Goal: Task Accomplishment & Management: Use online tool/utility

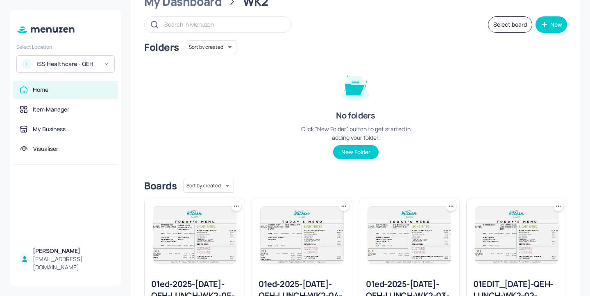
scroll to position [24, 0]
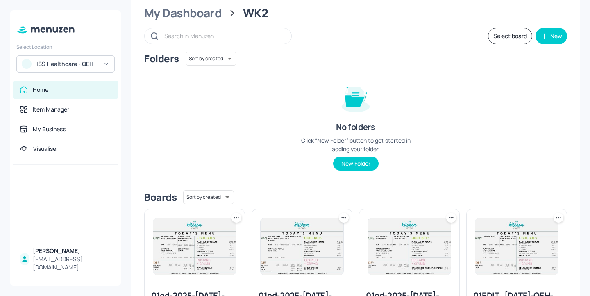
click at [221, 19] on div "My Dashboard WK2" at bounding box center [355, 13] width 423 height 15
click at [221, 11] on div "My Dashboard" at bounding box center [182, 13] width 77 height 15
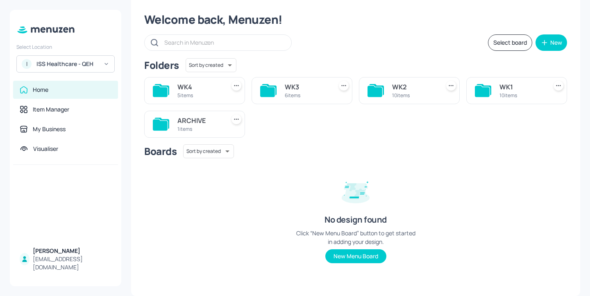
click at [309, 91] on div "WK3" at bounding box center [307, 87] width 44 height 10
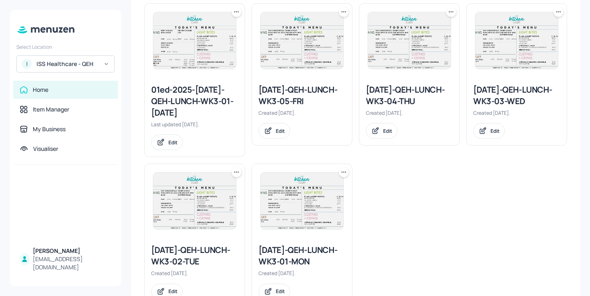
scroll to position [259, 0]
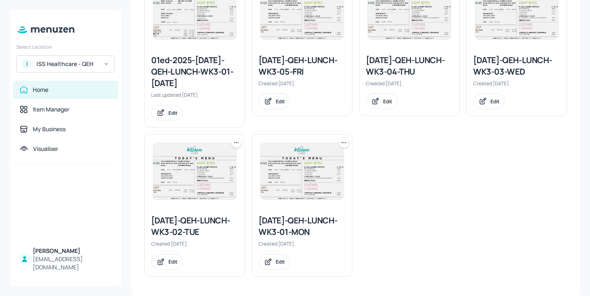
click at [234, 141] on icon at bounding box center [236, 143] width 8 height 8
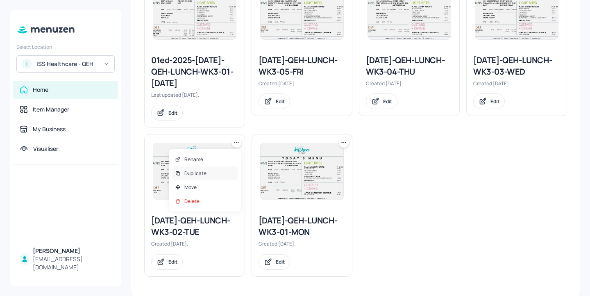
click at [219, 172] on div "Duplicate" at bounding box center [205, 173] width 66 height 14
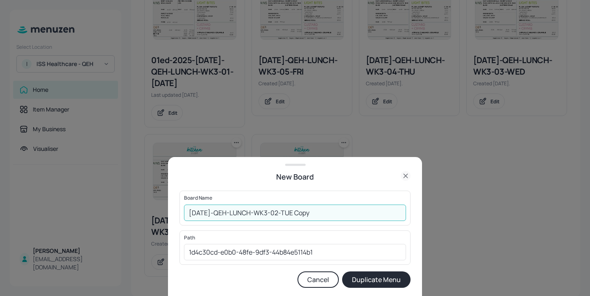
click at [189, 213] on input "[DATE]-QEH-LUNCH-WK3-02-TUE Copy" at bounding box center [295, 213] width 222 height 16
drag, startPoint x: 346, startPoint y: 212, endPoint x: 317, endPoint y: 212, distance: 29.1
click at [317, 212] on input "01ed-2025-[DATE]-QEH-LUNCH-WK3-02-TUE Copy" at bounding box center [295, 213] width 222 height 16
type input "01ed-2025-[DATE]-QEH-LUNCH-WK3-02-TUE-20250819"
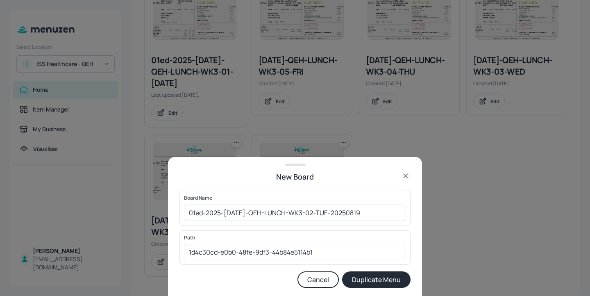
click at [376, 285] on button "Duplicate Menu" at bounding box center [376, 279] width 68 height 16
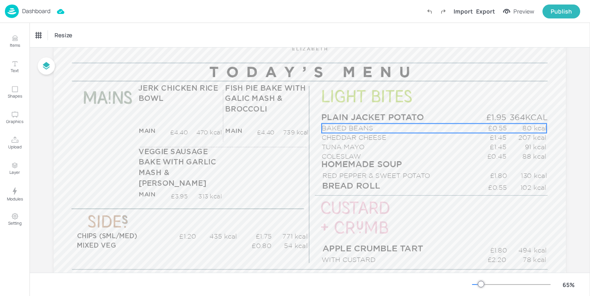
scroll to position [110, 0]
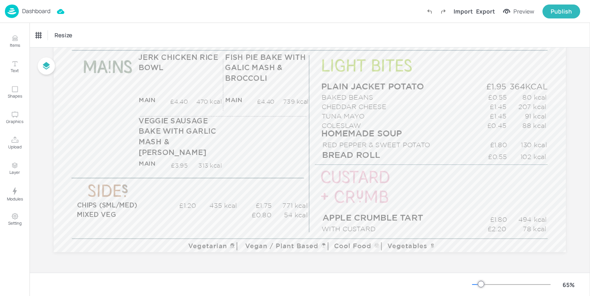
click at [45, 11] on p "Dashboard" at bounding box center [36, 11] width 28 height 6
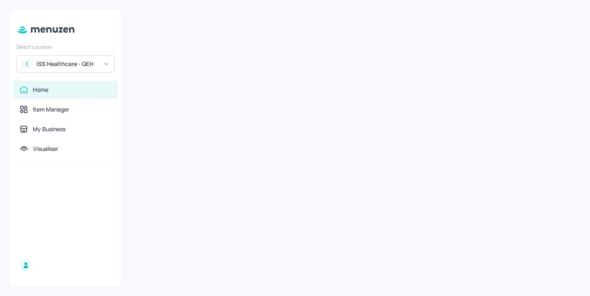
click at [50, 71] on div "I ISS Healthcare - QEH" at bounding box center [65, 63] width 98 height 17
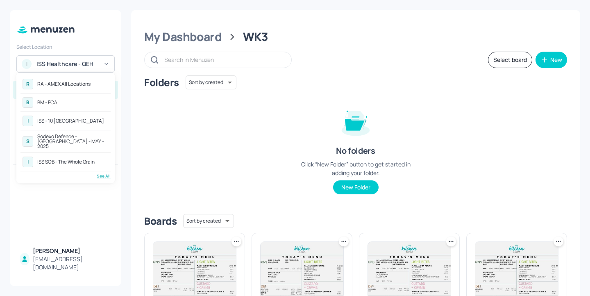
click at [105, 173] on div "See All" at bounding box center [65, 176] width 90 height 6
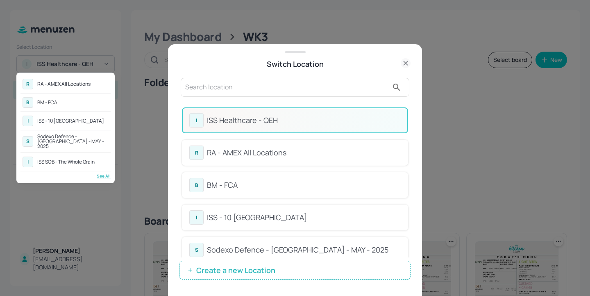
click at [231, 90] on div at bounding box center [295, 148] width 590 height 296
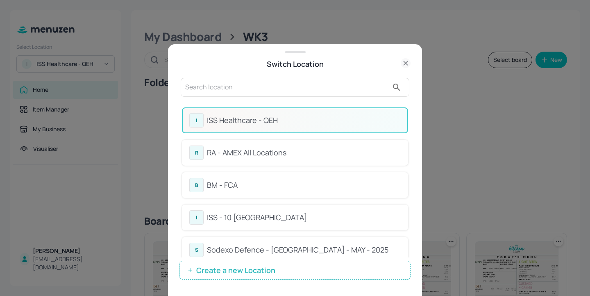
click at [216, 86] on div "R RA - AMEX All Locations B BM - FCA I ISS - 10 South Collonade S Sodexo Defenc…" at bounding box center [295, 148] width 590 height 296
click at [216, 86] on input "text" at bounding box center [286, 87] width 203 height 13
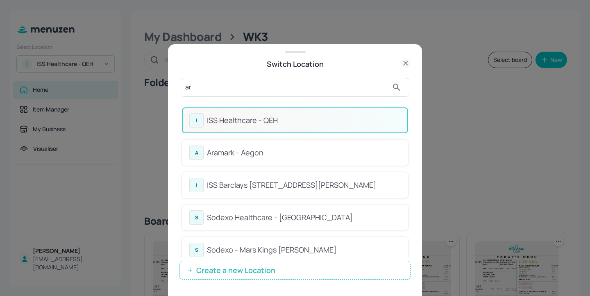
type input "ar"
click at [285, 157] on div "Aramark - Aegon" at bounding box center [304, 152] width 194 height 11
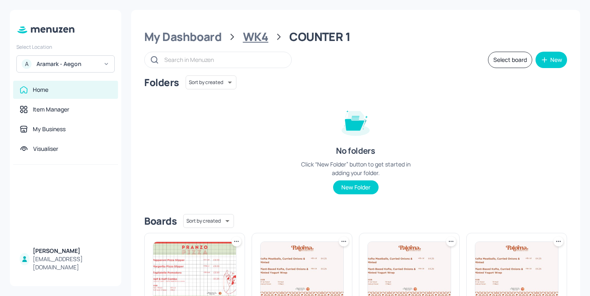
click at [246, 37] on div "WK4" at bounding box center [255, 37] width 25 height 15
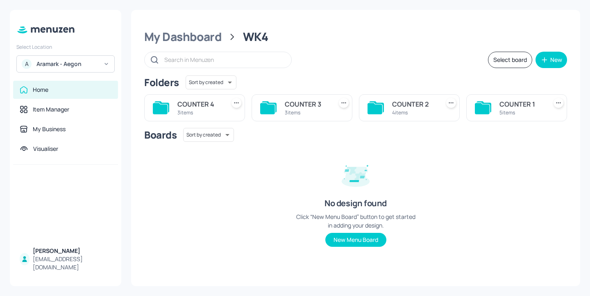
click at [200, 111] on div "3 items" at bounding box center [200, 112] width 44 height 7
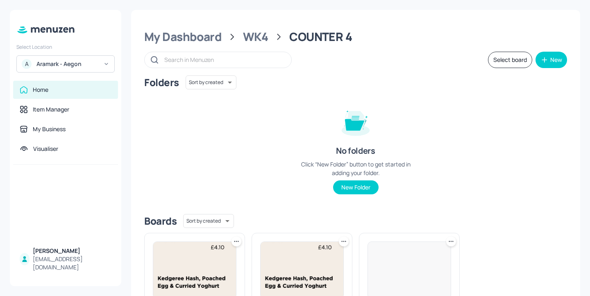
scroll to position [110, 0]
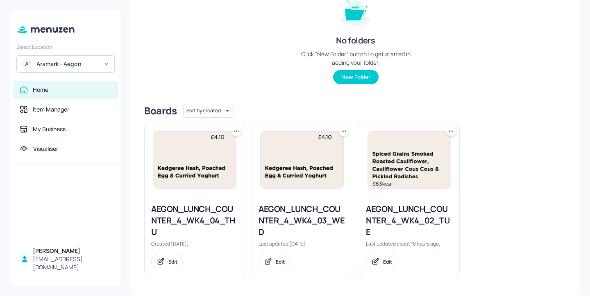
click at [378, 219] on div "AEGON_LUNCH_COUNTER_4_WK4_02_TUE" at bounding box center [409, 220] width 87 height 34
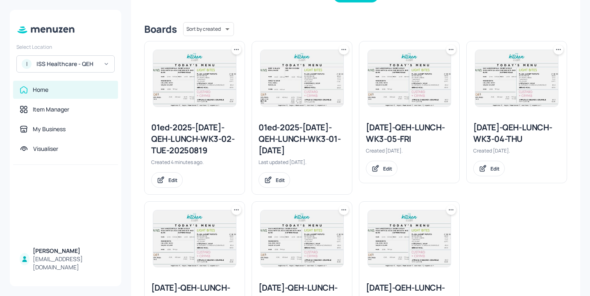
scroll to position [192, 0]
click at [222, 143] on div "01ed-2025-[DATE]-QEH-LUNCH-WK3-02-TUE-20250819" at bounding box center [194, 138] width 87 height 34
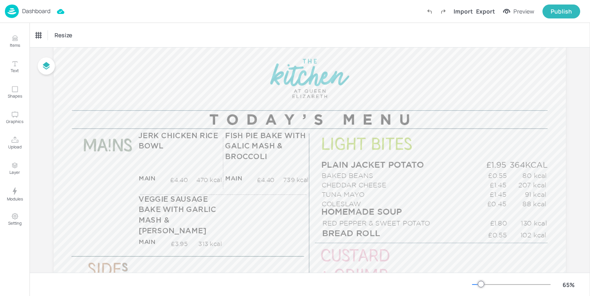
scroll to position [104, 0]
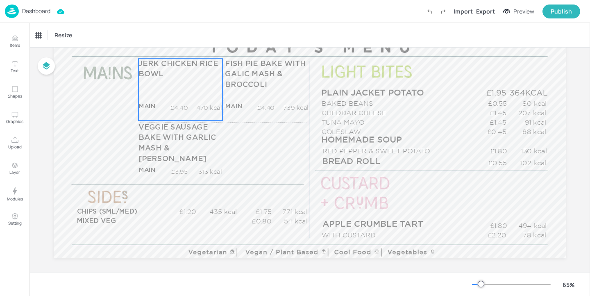
click at [184, 96] on div "JERK CHICKEN RICE BOWL MAIN £4.40 470 kcal +SIDE £5.45 kcal" at bounding box center [181, 90] width 84 height 62
click at [17, 39] on icon "Items" at bounding box center [15, 38] width 8 height 8
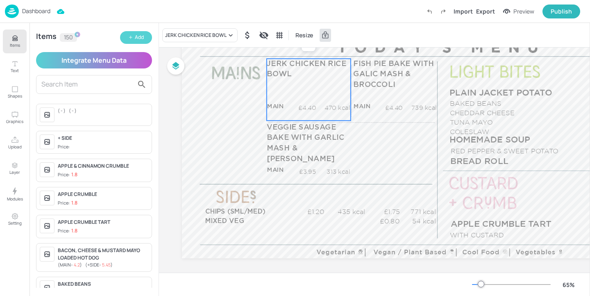
click at [137, 41] on div "Add" at bounding box center [139, 38] width 9 height 8
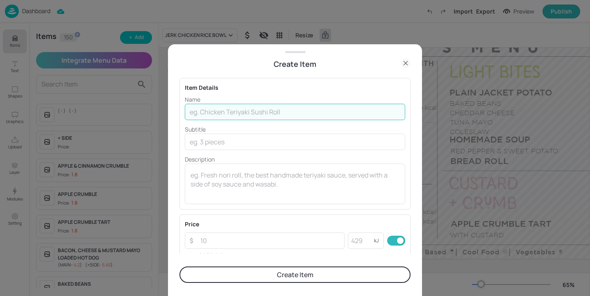
click at [230, 110] on input "text" at bounding box center [295, 112] width 221 height 16
paste input "Beef & Tomato pasta bake with salad and garlic bread"
click at [238, 112] on input "Beef & Tomato pasta bake with salad and garlic bread" at bounding box center [295, 112] width 221 height 16
drag, startPoint x: 313, startPoint y: 110, endPoint x: 301, endPoint y: 112, distance: 12.0
click at [301, 112] on input "Beef & Tomato Pasta Bake with Salad and Garlic Bread" at bounding box center [295, 112] width 221 height 16
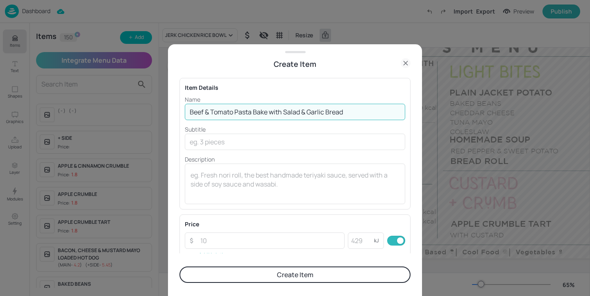
type input "Beef & Tomato Pasta Bake with Salad & Garlic Bread"
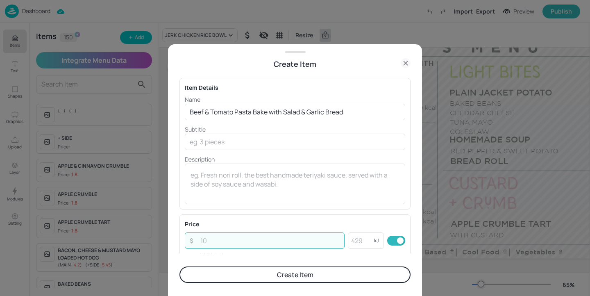
click at [231, 244] on input "number" at bounding box center [270, 240] width 149 height 16
paste input "5.45"
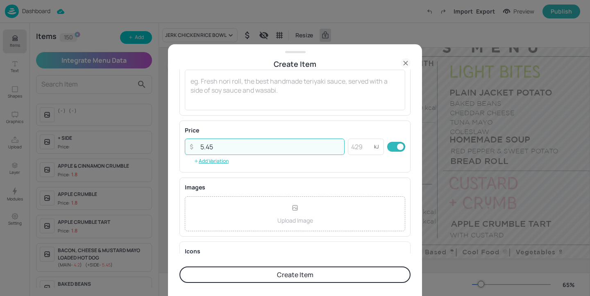
type input "5.45"
click at [365, 181] on div "Images Upload Image To pick up a draggable item, press the space bar. While dra…" at bounding box center [295, 207] width 231 height 59
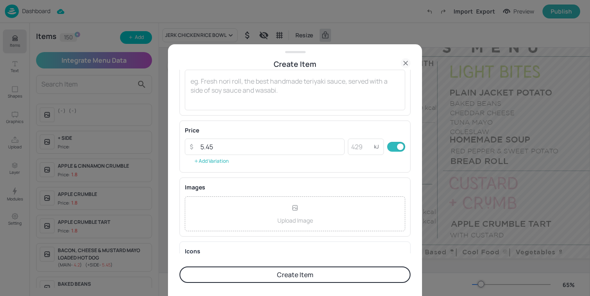
click at [222, 160] on button "Add Variation" at bounding box center [211, 161] width 53 height 12
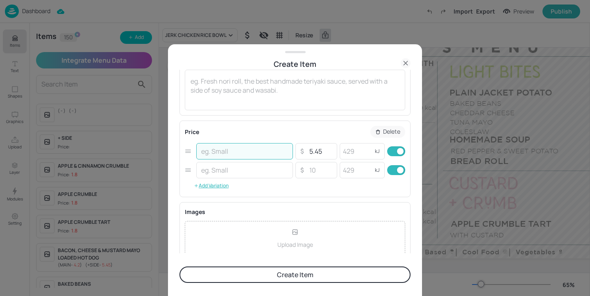
click at [253, 145] on input "text" at bounding box center [244, 151] width 97 height 16
type input "MAIN"
click at [258, 168] on input "text" at bounding box center [244, 170] width 97 height 16
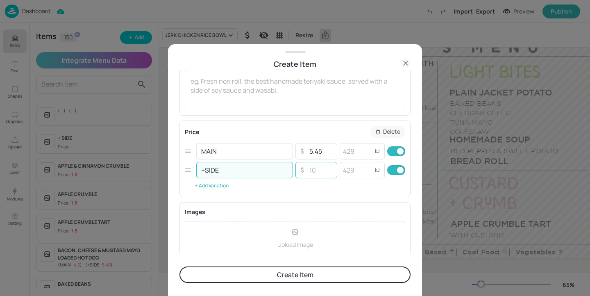
type input "+SIDE"
click at [329, 174] on input "number" at bounding box center [320, 170] width 29 height 16
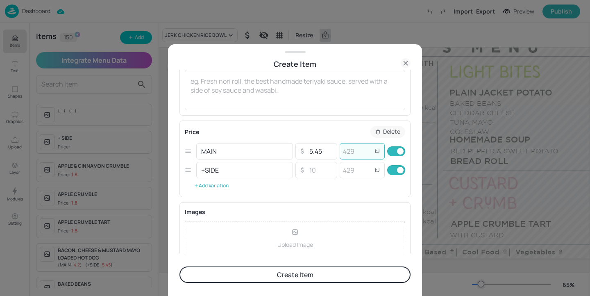
click at [355, 156] on input "number" at bounding box center [356, 151] width 33 height 16
type input "738"
click at [393, 169] on input "checkbox" at bounding box center [401, 170] width 30 height 10
checkbox input "false"
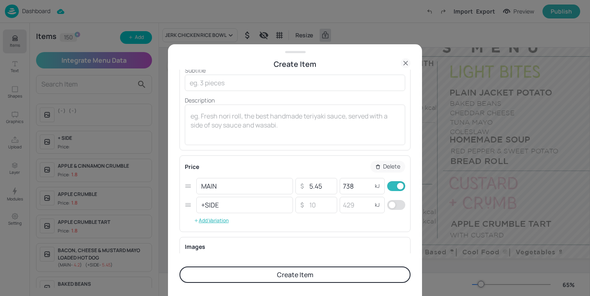
scroll to position [61, 0]
click at [351, 271] on button "Create Item" at bounding box center [295, 274] width 231 height 16
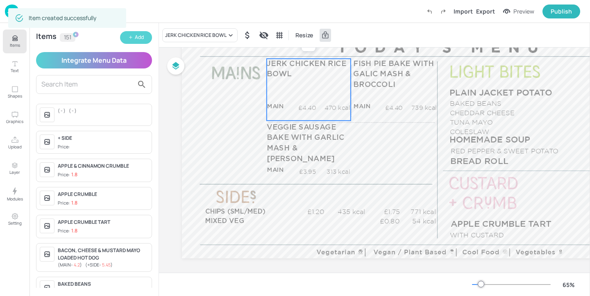
click at [144, 35] on button "Add" at bounding box center [136, 37] width 32 height 13
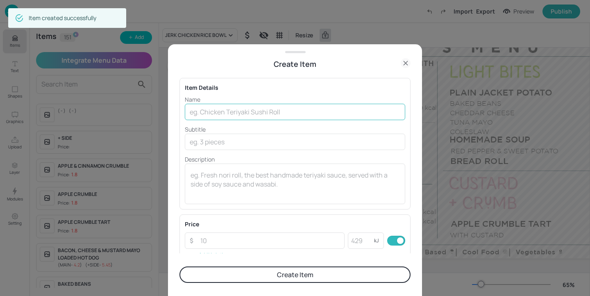
click at [275, 112] on input "text" at bounding box center [295, 112] width 221 height 16
paste input "Jerk Chicken bowl"
click at [234, 112] on input "Jerk Chicken bowl" at bounding box center [295, 112] width 221 height 16
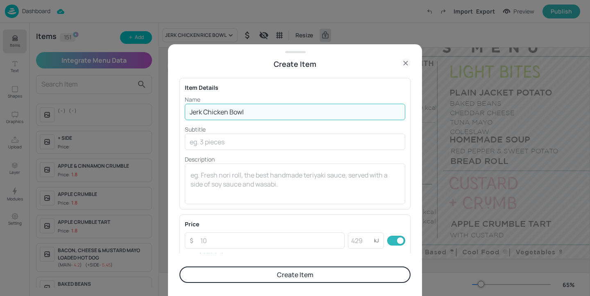
type input "Jerk Chicken Bowl"
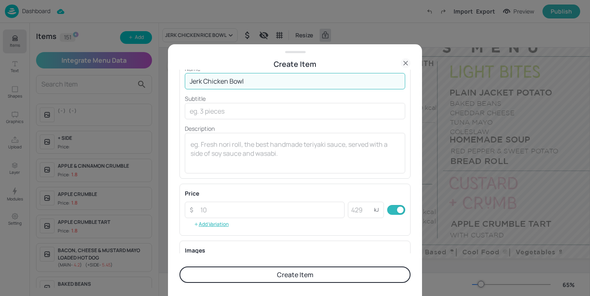
scroll to position [33, 0]
click at [209, 226] on button "Add Variation" at bounding box center [211, 222] width 53 height 12
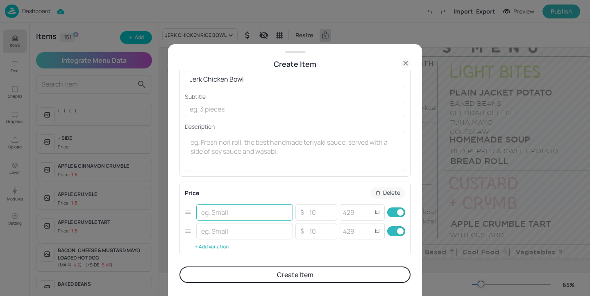
click at [217, 218] on input "text" at bounding box center [244, 212] width 97 height 16
paste input "5.45"
type input "5"
type input "m"
type input "MAIN"
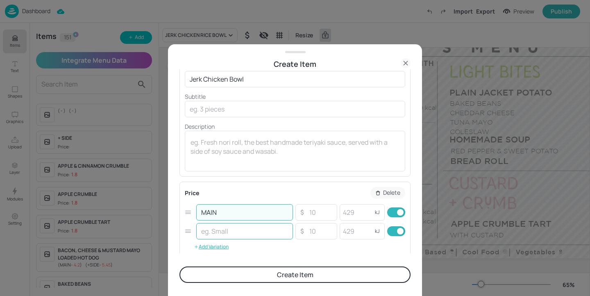
click at [253, 226] on input "text" at bounding box center [244, 231] width 97 height 16
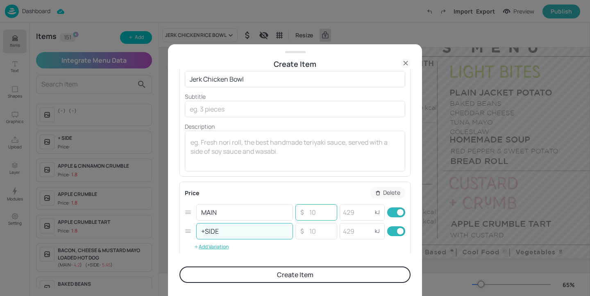
type input "+SIDE"
click at [328, 209] on input "number" at bounding box center [320, 212] width 29 height 16
paste input "5.45"
type input "5.45"
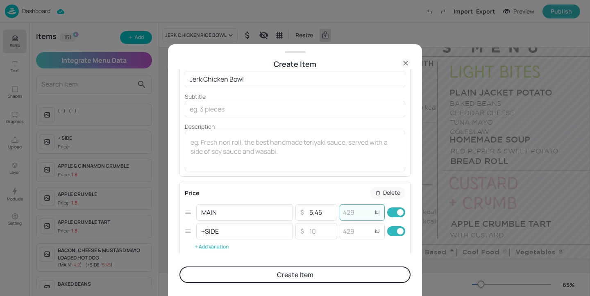
click at [356, 213] on input "number" at bounding box center [356, 212] width 33 height 16
paste input "497"
type input "497"
click at [394, 228] on input "checkbox" at bounding box center [401, 231] width 30 height 10
checkbox input "false"
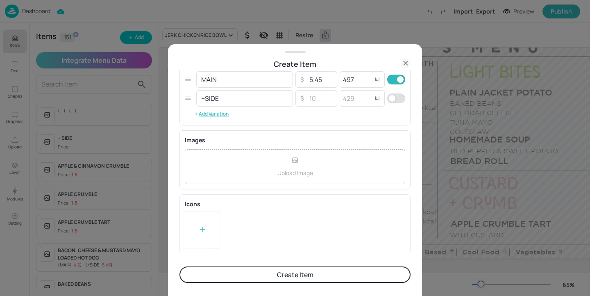
scroll to position [0, 0]
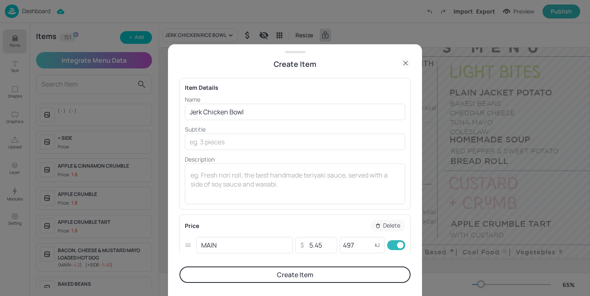
click at [331, 272] on button "Create Item" at bounding box center [295, 274] width 231 height 16
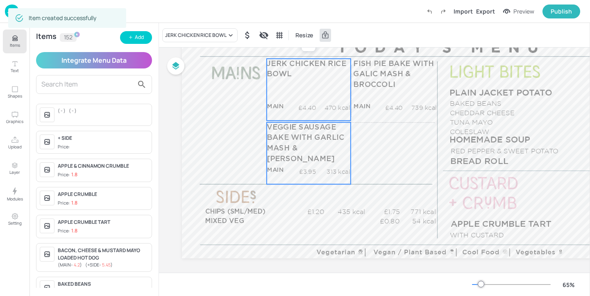
click at [342, 155] on div "VEGGIE SAUSAGE BAKE WITH GARLIC MASH & BROCCOLI MAIN £3.95 313 kcal +SIDE £4.70…" at bounding box center [309, 153] width 84 height 62
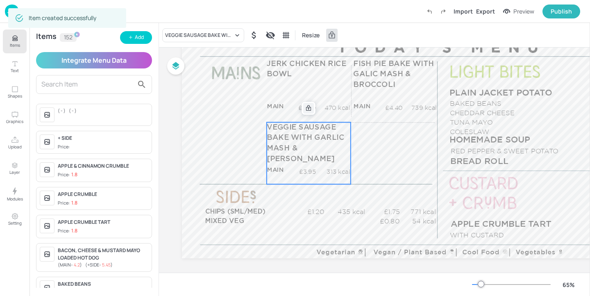
click at [310, 107] on icon at bounding box center [308, 108] width 5 height 6
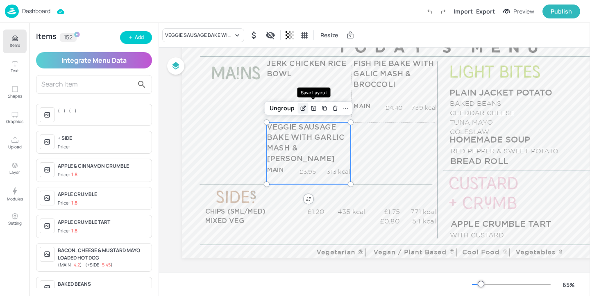
click at [300, 107] on icon "Edit Item" at bounding box center [303, 108] width 7 height 7
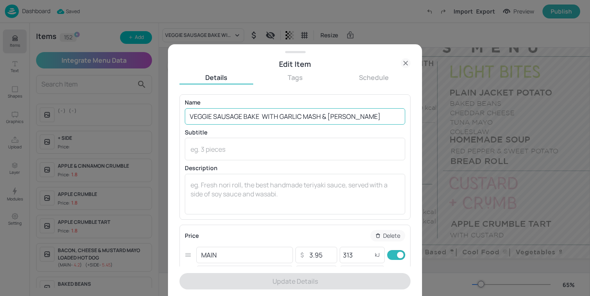
click at [262, 114] on input "VEGGIE SAUSAGE BAKE WITH GARLIC MASH & BROCCOLI" at bounding box center [295, 116] width 221 height 16
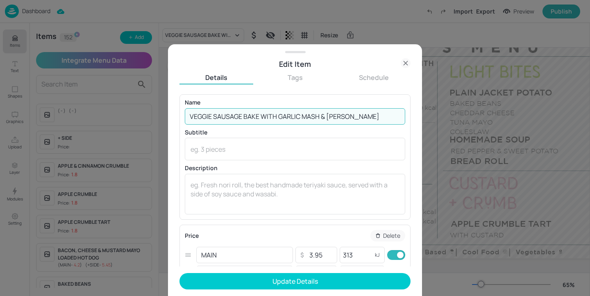
drag, startPoint x: 371, startPoint y: 120, endPoint x: 278, endPoint y: 115, distance: 92.4
click at [278, 115] on input "VEGGIE SAUSAGE BAKE WITH GARLIC MASH & BROCCOLI" at bounding box center [295, 116] width 221 height 16
click at [365, 112] on input "VEGGIE SAUSAGE BAKE WITH GARLIC MASH & BROCCOLI" at bounding box center [295, 116] width 221 height 16
drag, startPoint x: 365, startPoint y: 114, endPoint x: 278, endPoint y: 114, distance: 86.9
click at [278, 114] on input "VEGGIE SAUSAGE BAKE WITH GARLIC MASH & BROCCOLI" at bounding box center [295, 116] width 221 height 16
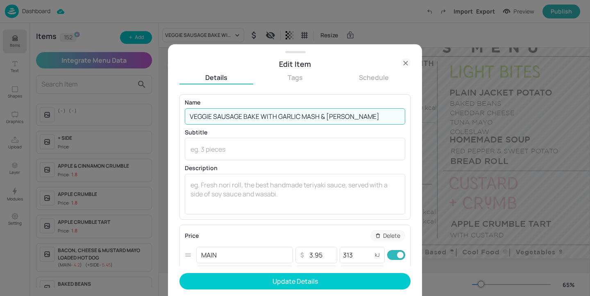
paste input "garlic mash & roasted veg"
click at [284, 117] on input "VEGGIE SAUSAGE BAKE WITH garlic mash & roasted veg" at bounding box center [295, 116] width 221 height 16
drag, startPoint x: 278, startPoint y: 118, endPoint x: 391, endPoint y: 118, distance: 112.3
click at [391, 118] on input "VEGGIE SAUSAGE BAKE WITH garlic mash & roasted veg" at bounding box center [295, 116] width 221 height 16
type input "VEGGIE SAUSAGE BAKE WITH GARLIC MASH & VEG"
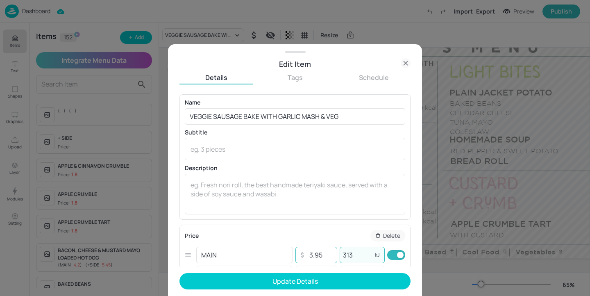
drag, startPoint x: 357, startPoint y: 257, endPoint x: 308, endPoint y: 257, distance: 48.8
click at [308, 257] on div "MAIN ​ ​ 3.95 ​ 313 kJ ​" at bounding box center [295, 255] width 221 height 19
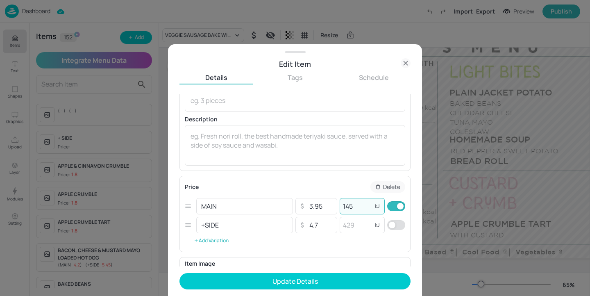
scroll to position [61, 0]
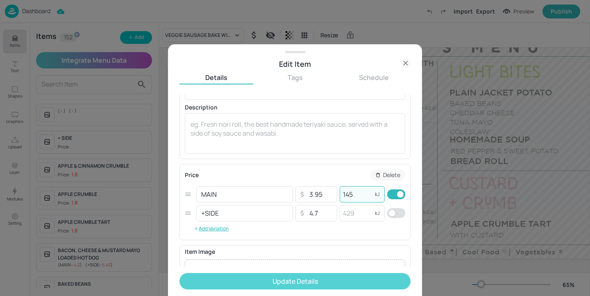
type input "145"
click at [353, 287] on button "Update Details" at bounding box center [295, 281] width 231 height 16
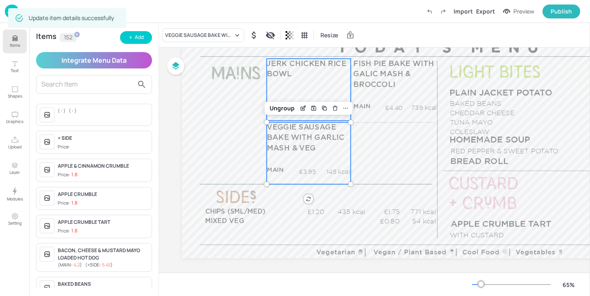
click at [287, 73] on span "JERK CHICKEN RICE BOWL" at bounding box center [307, 69] width 80 height 18
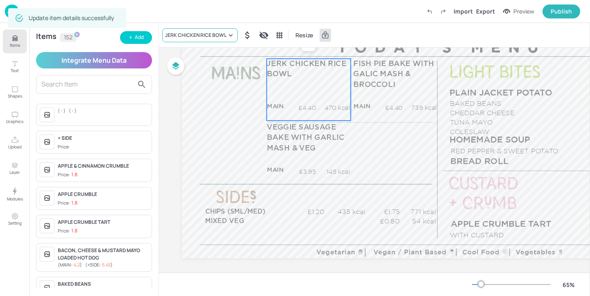
click at [200, 32] on div "JERK CHICKEN RICE BOWL" at bounding box center [195, 35] width 61 height 7
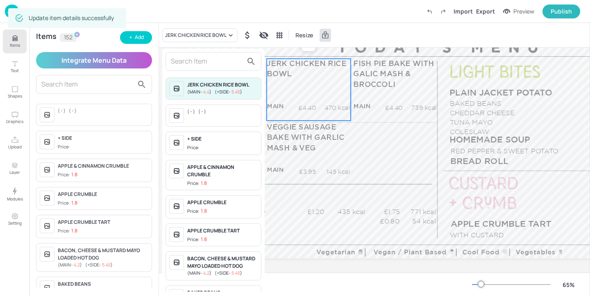
click at [198, 57] on input "text" at bounding box center [207, 61] width 72 height 13
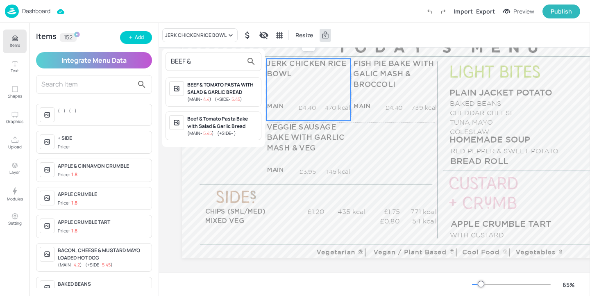
type input "BEEF &"
click at [253, 121] on div "Beef & Tomato Pasta Bake with Salad & Garlic Bread" at bounding box center [222, 122] width 71 height 15
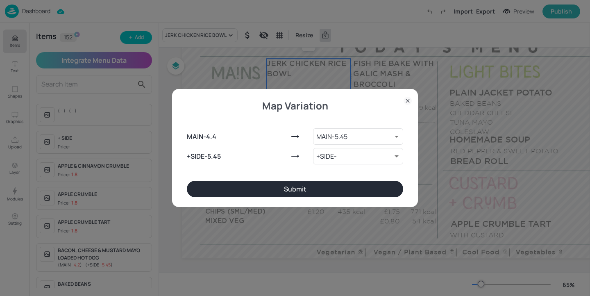
click at [297, 197] on button "Submit" at bounding box center [295, 189] width 216 height 16
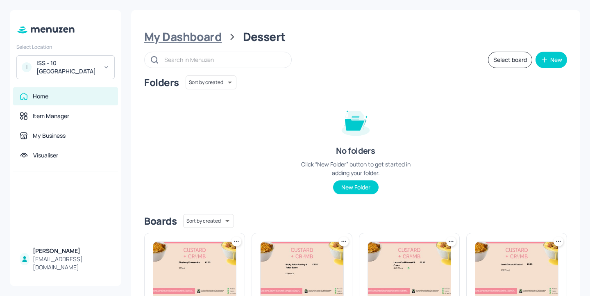
click at [212, 39] on div "My Dashboard" at bounding box center [182, 37] width 77 height 15
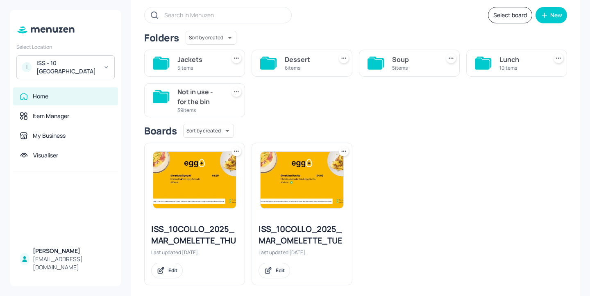
scroll to position [49, 0]
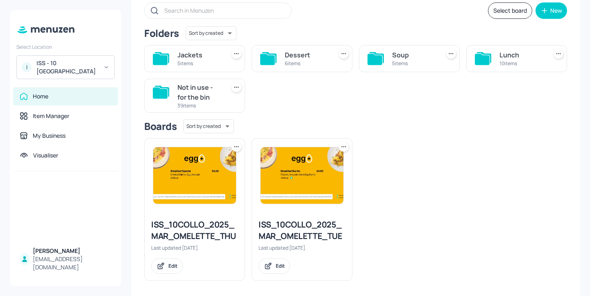
click at [509, 59] on div "Lunch" at bounding box center [522, 55] width 44 height 10
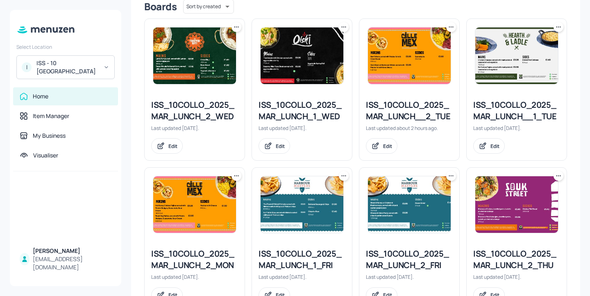
scroll to position [233, 0]
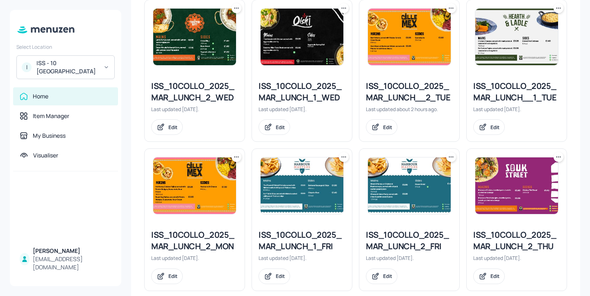
click at [491, 237] on div "ISS_10COLLO_2025_MAR_LUNCH_2_THU" at bounding box center [516, 240] width 87 height 23
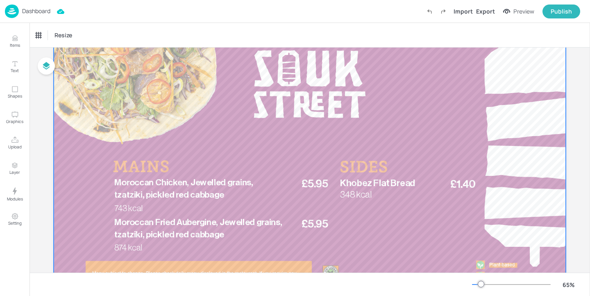
scroll to position [62, 0]
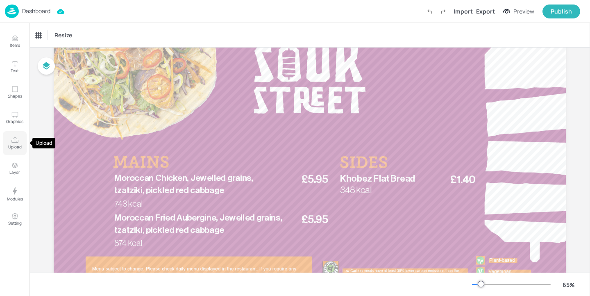
click at [14, 145] on p "Upload" at bounding box center [15, 147] width 14 height 6
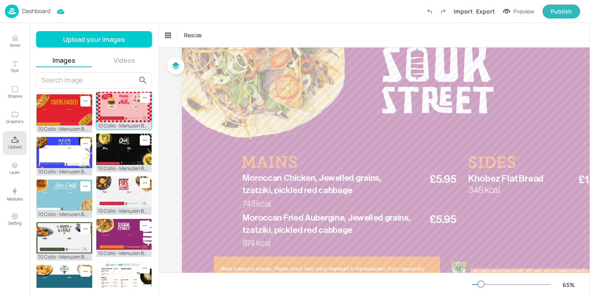
scroll to position [27, 0]
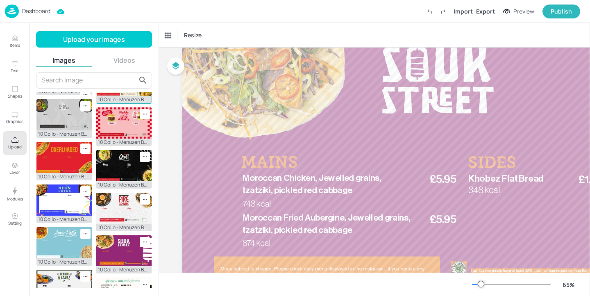
click at [125, 96] on img at bounding box center [124, 80] width 56 height 31
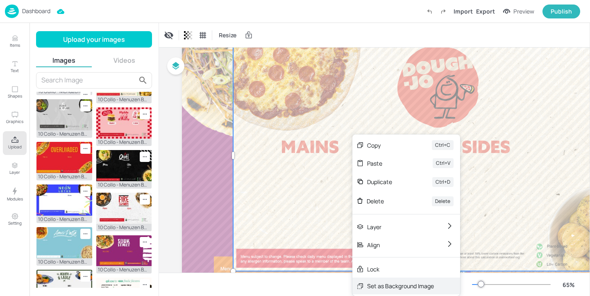
click at [411, 283] on div "Set as Background Image" at bounding box center [400, 286] width 67 height 9
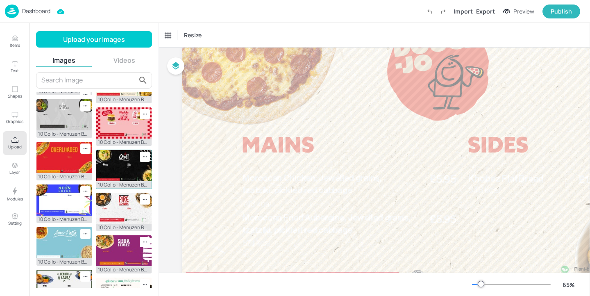
click at [119, 181] on img at bounding box center [124, 165] width 56 height 31
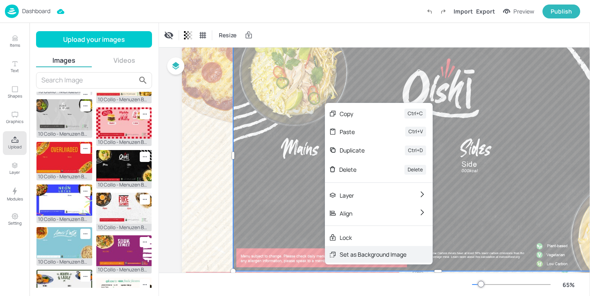
click at [376, 250] on div "Set as Background Image" at bounding box center [373, 254] width 67 height 9
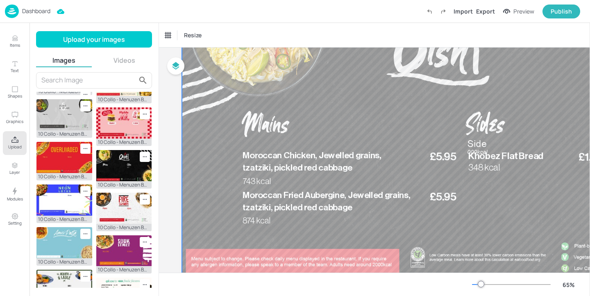
scroll to position [86, 0]
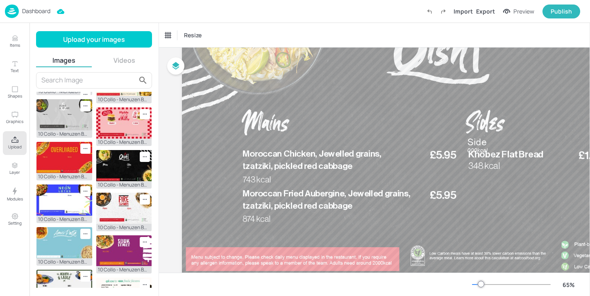
click at [22, 140] on button "Upload" at bounding box center [15, 143] width 24 height 24
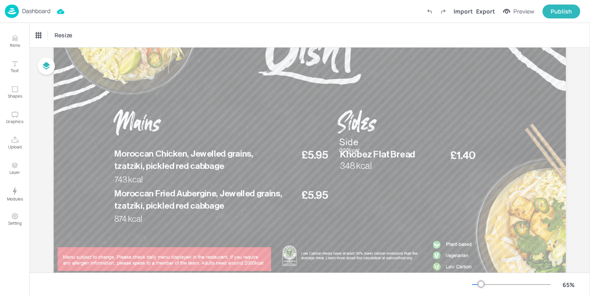
click at [38, 5] on div "Dashboard" at bounding box center [28, 12] width 46 height 14
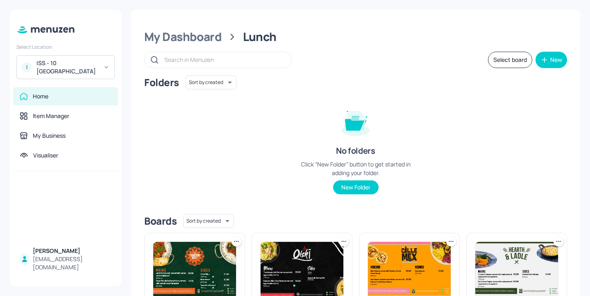
click at [73, 74] on div "ISS - 10 South Collonade" at bounding box center [67, 67] width 62 height 16
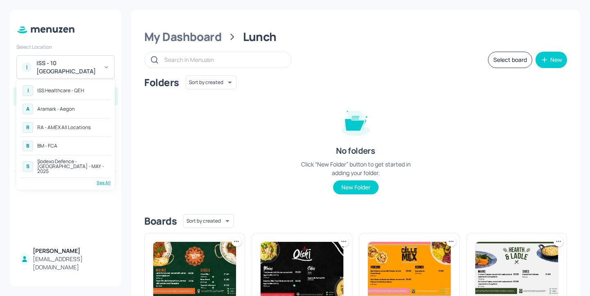
click at [85, 80] on div "I ISS Healthcare - QEH A Aramark - Aegon R RA - AMEX All Locations B BM - FCA S…" at bounding box center [65, 134] width 98 height 111
click at [82, 89] on div "ISS Healthcare - QEH" at bounding box center [60, 90] width 47 height 5
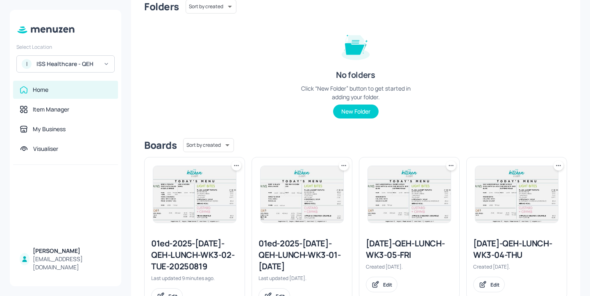
scroll to position [107, 0]
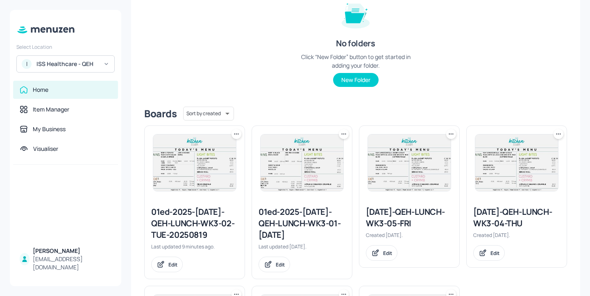
click at [287, 216] on div "01ed-2025-[DATE]-QEH-LUNCH-WK3-01-[DATE]" at bounding box center [302, 223] width 87 height 34
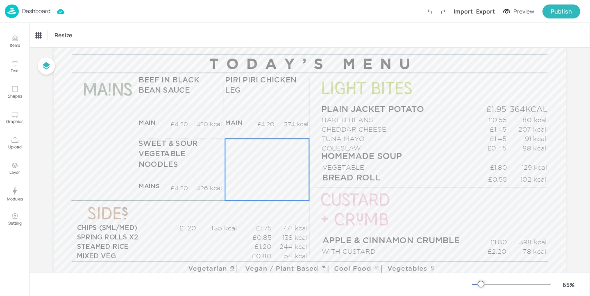
scroll to position [89, 0]
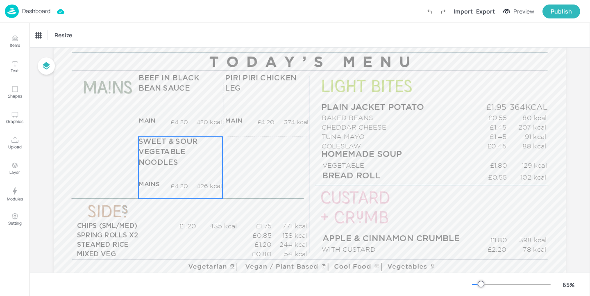
click at [180, 185] on p "£4.20" at bounding box center [177, 186] width 22 height 9
click at [176, 121] on icon "Edit Item" at bounding box center [176, 121] width 1 height 1
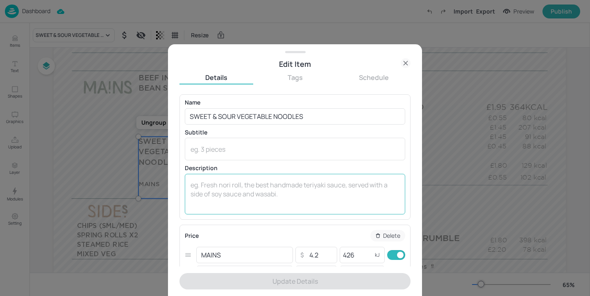
scroll to position [30, 0]
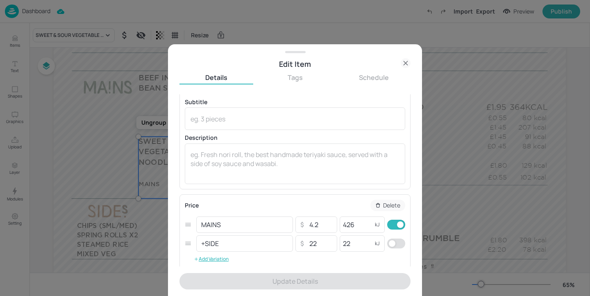
click at [408, 61] on icon at bounding box center [406, 63] width 10 height 10
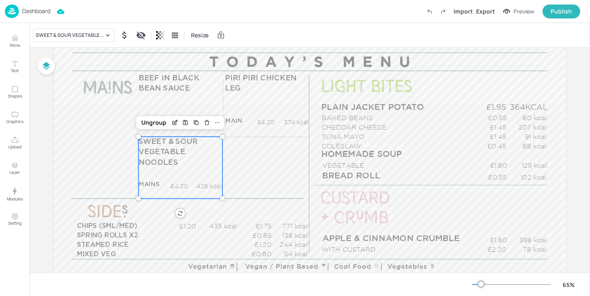
click at [41, 6] on div "Dashboard" at bounding box center [28, 12] width 46 height 14
